Goal: Transaction & Acquisition: Book appointment/travel/reservation

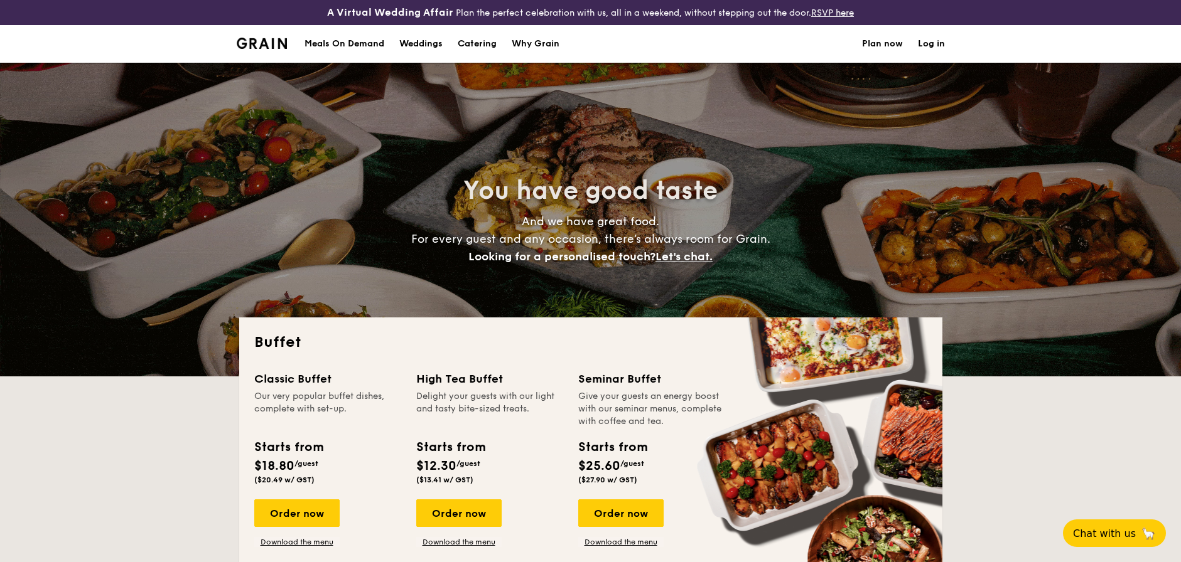
select select
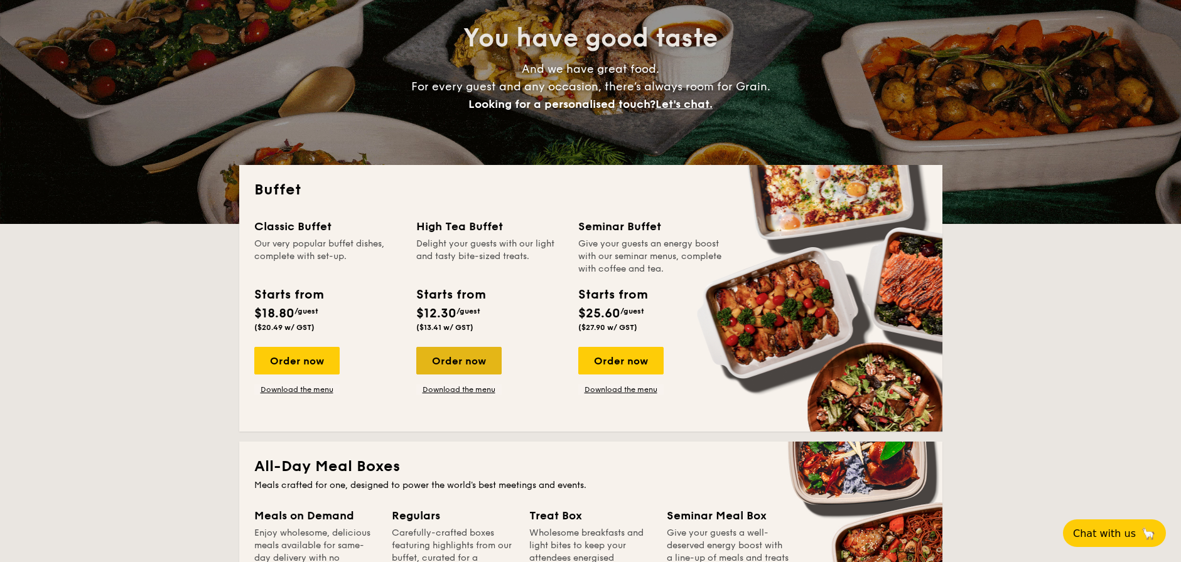
scroll to position [218, 0]
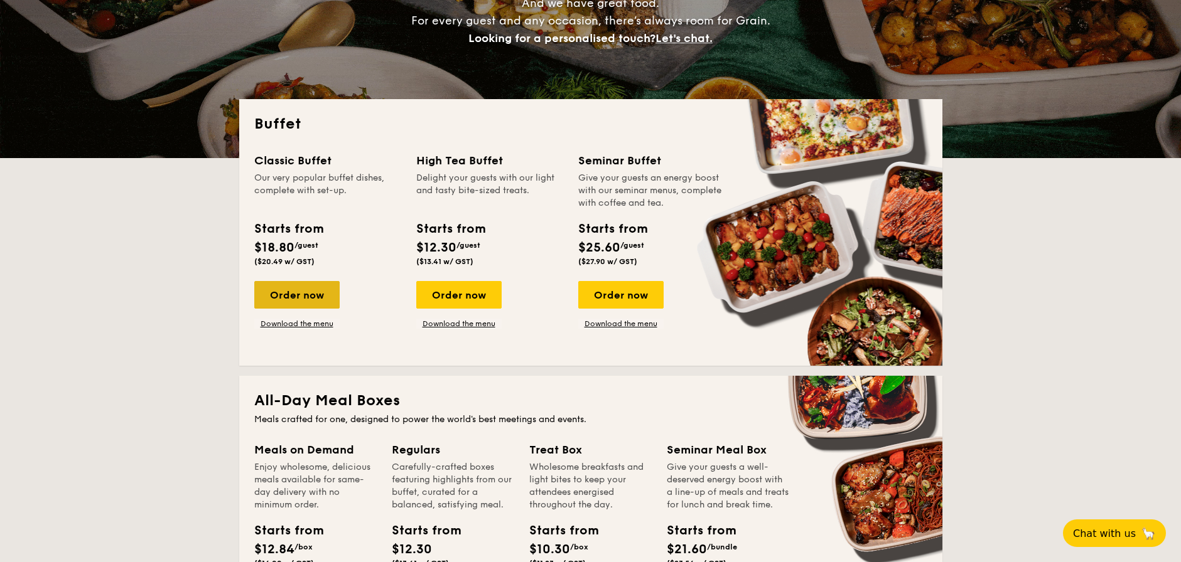
click at [321, 292] on div "Order now" at bounding box center [296, 295] width 85 height 28
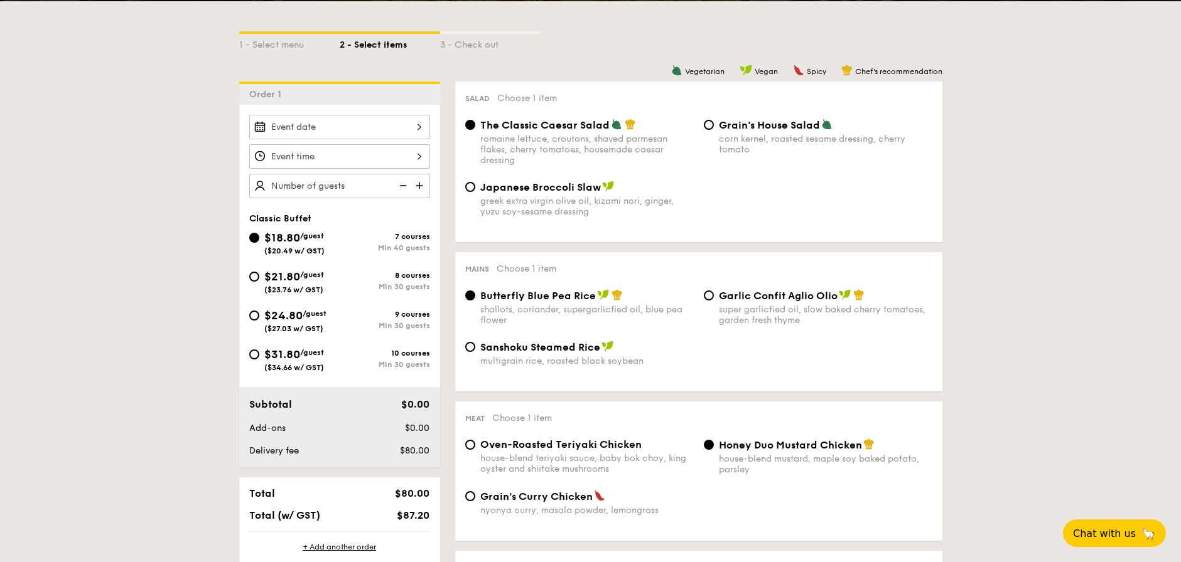
scroll to position [274, 0]
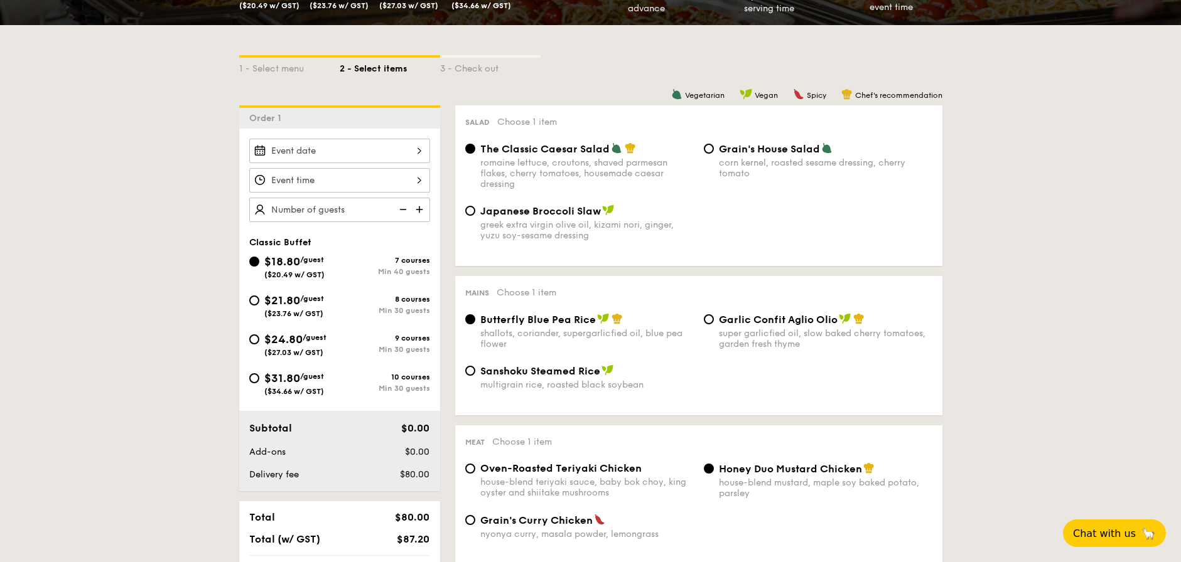
click at [375, 158] on div "2025 Sep [DATE] Tue Wed Thu Fri Sat Sun 1 2 3 4 5 6 7 8 9 10 11 12 13 14 15 16 …" at bounding box center [339, 151] width 181 height 24
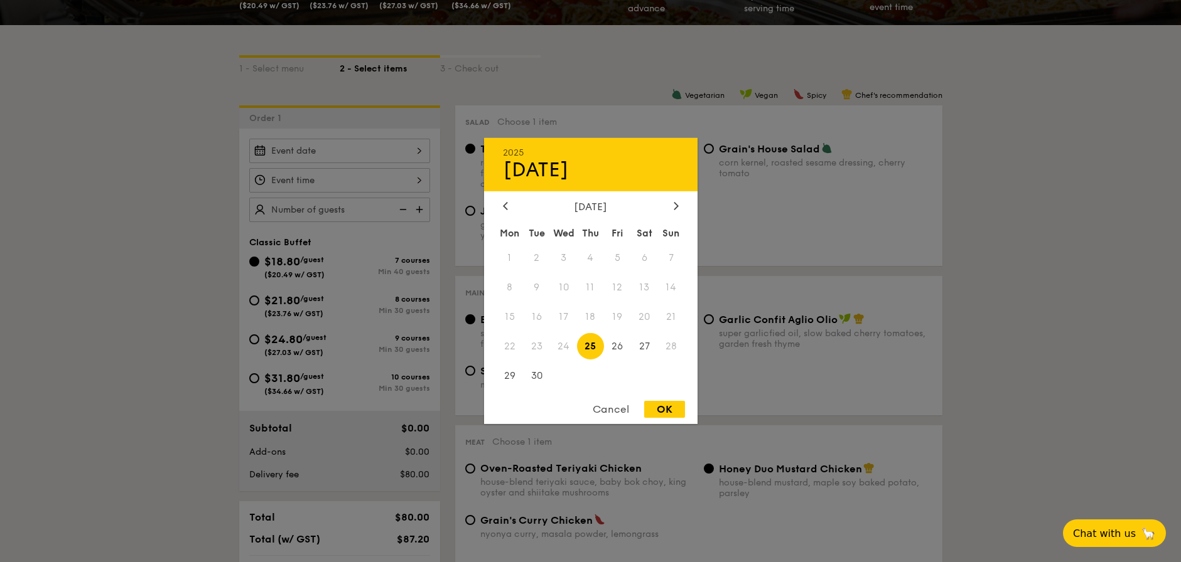
click at [684, 209] on div "[DATE]" at bounding box center [590, 207] width 213 height 12
click at [675, 206] on icon at bounding box center [676, 206] width 5 height 8
click at [500, 203] on div at bounding box center [505, 207] width 11 height 12
click at [666, 215] on div "[DATE] Mon Tue Wed Thu Fri Sat Sun 1 2 3 4 5 6 7 8 9 10 11 12 13 14 15 16 17 18…" at bounding box center [590, 296] width 213 height 191
click at [672, 207] on div at bounding box center [675, 207] width 11 height 12
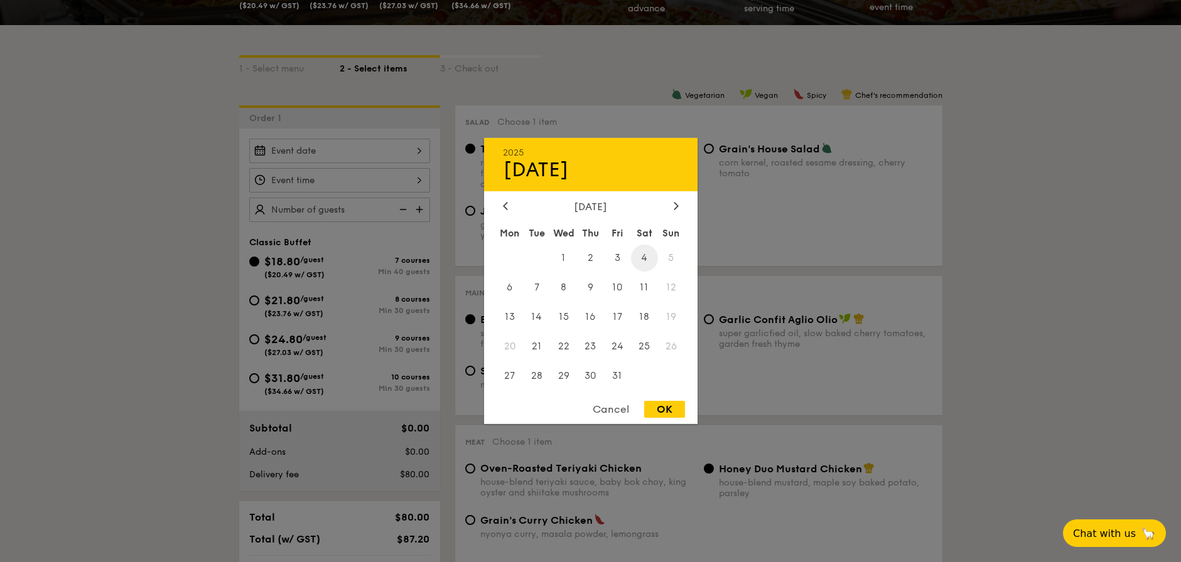
click at [655, 252] on span "4" at bounding box center [644, 258] width 27 height 27
click at [667, 411] on div "OK" at bounding box center [664, 409] width 41 height 17
type input "[DATE]"
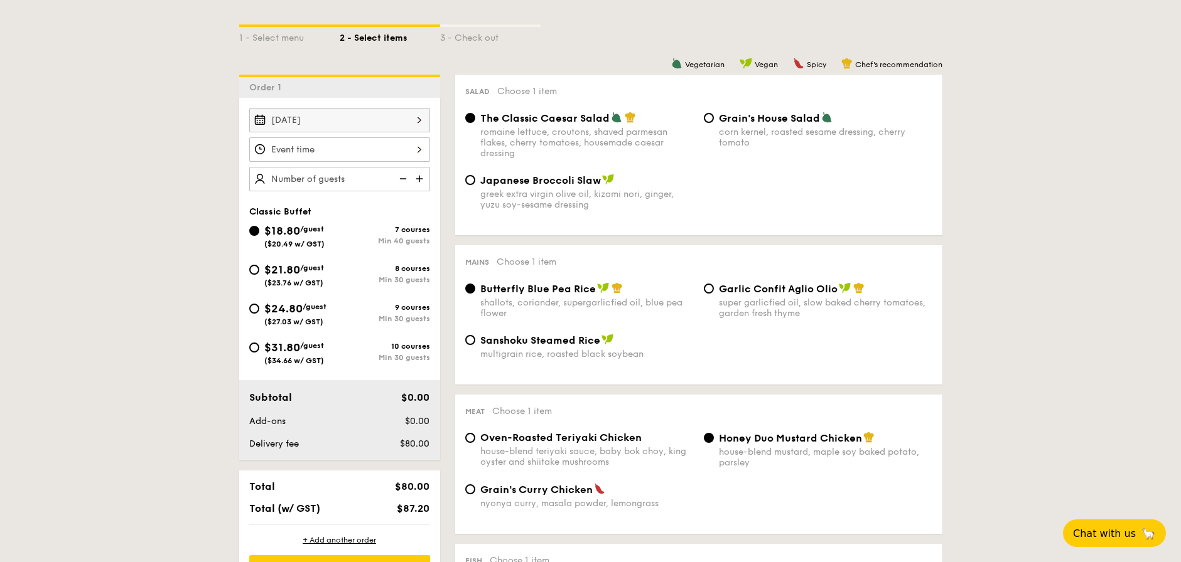
scroll to position [328, 0]
